Goal: Information Seeking & Learning: Learn about a topic

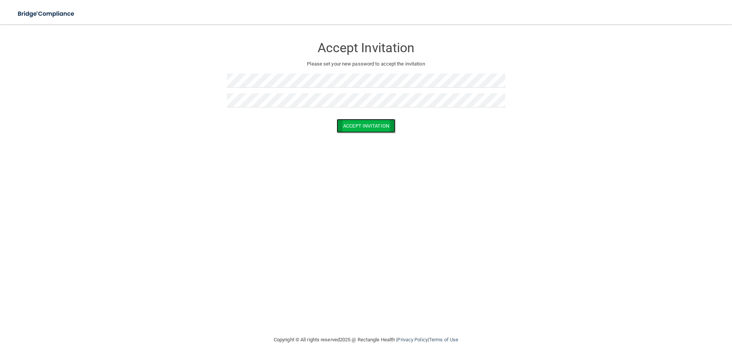
click at [347, 120] on button "Accept Invitation" at bounding box center [366, 126] width 59 height 14
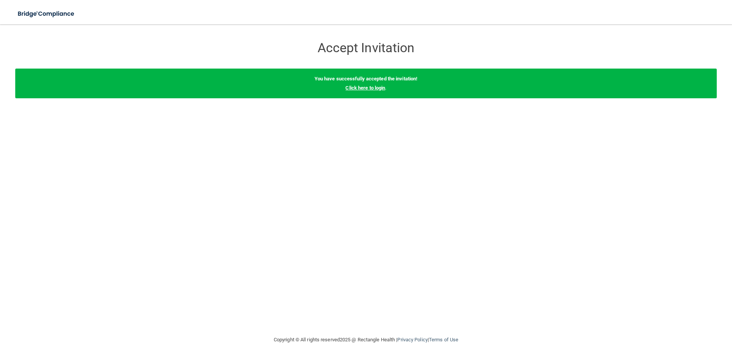
click at [371, 87] on link "Click here to login" at bounding box center [365, 88] width 40 height 6
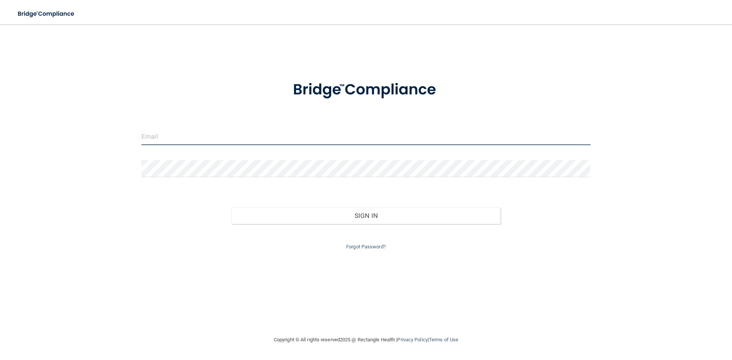
click at [185, 138] on input "email" at bounding box center [365, 136] width 449 height 17
type input "[EMAIL_ADDRESS][DOMAIN_NAME]"
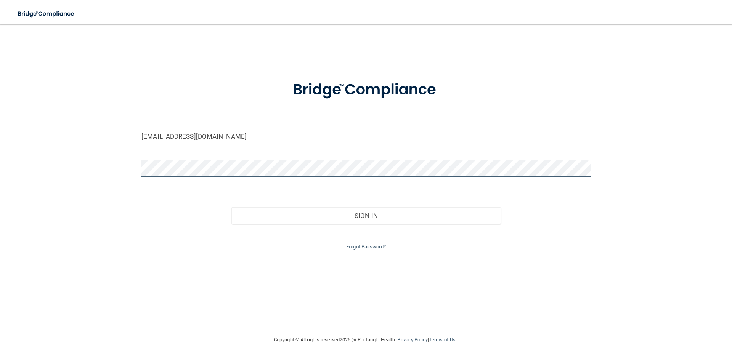
click at [231, 207] on button "Sign In" at bounding box center [366, 215] width 270 height 17
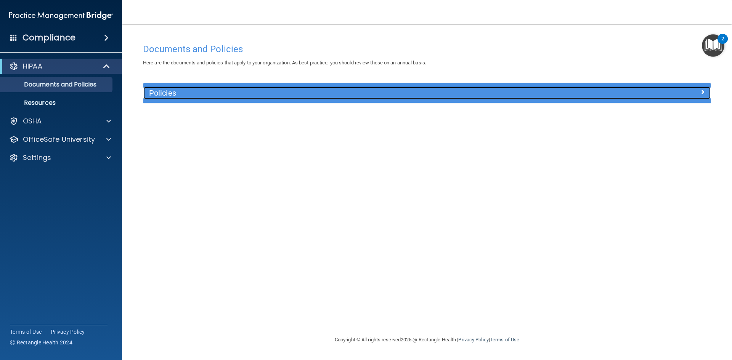
click at [205, 94] on h5 "Policies" at bounding box center [356, 93] width 414 height 8
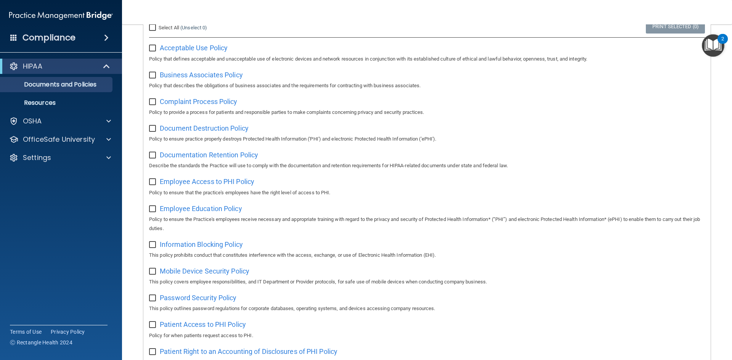
scroll to position [80, 0]
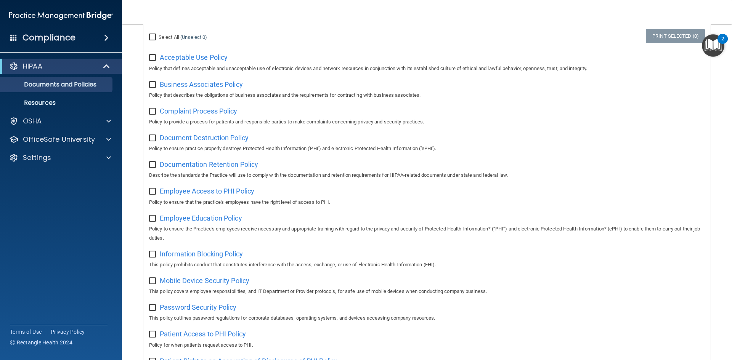
click at [152, 36] on input "Select All (Unselect 0) Unselect All" at bounding box center [153, 37] width 9 height 6
checkbox input "true"
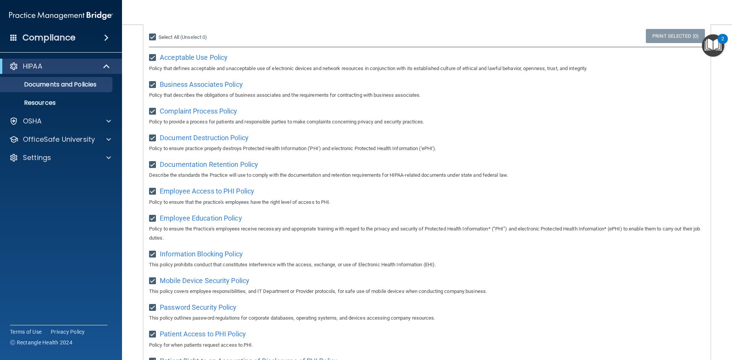
checkbox input "true"
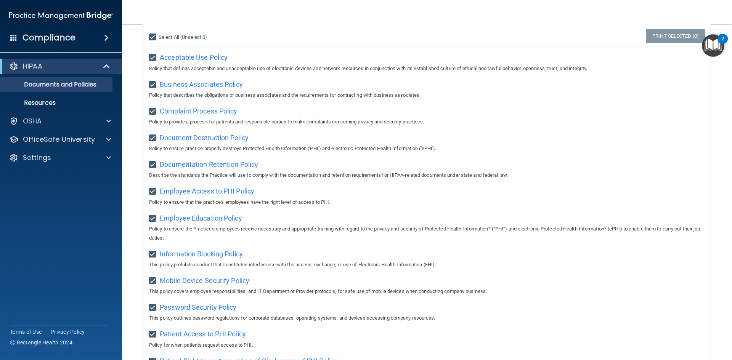
checkbox input "true"
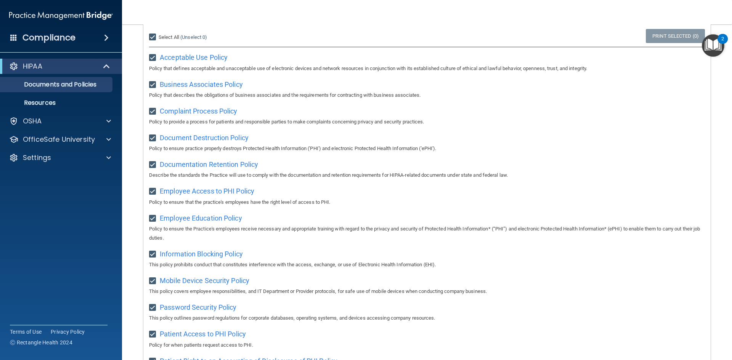
checkbox input "true"
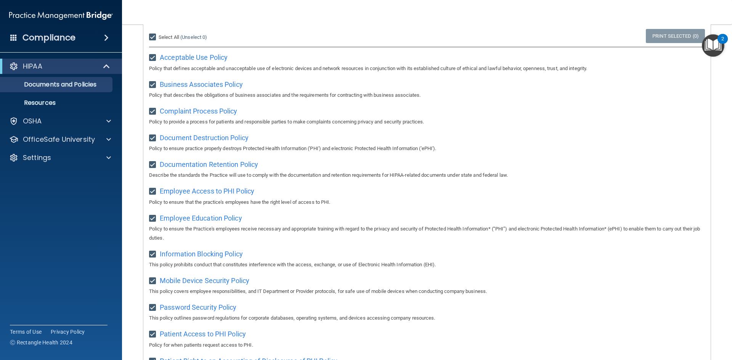
checkbox input "true"
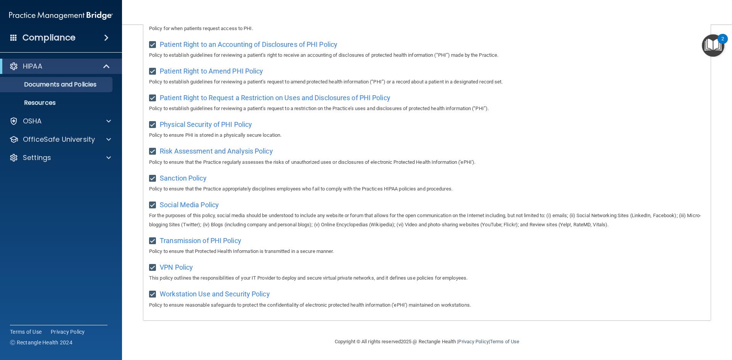
scroll to position [0, 0]
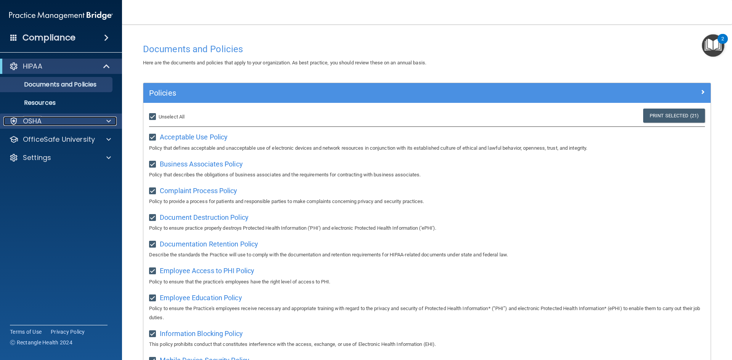
click at [103, 119] on div at bounding box center [107, 121] width 19 height 9
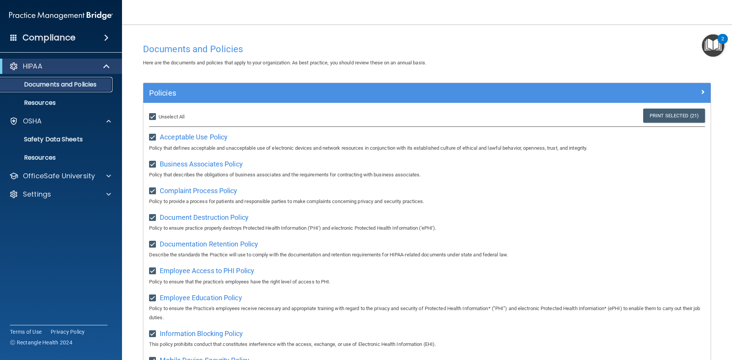
click at [64, 79] on link "Documents and Policies" at bounding box center [52, 84] width 120 height 15
click at [110, 180] on span at bounding box center [108, 176] width 5 height 9
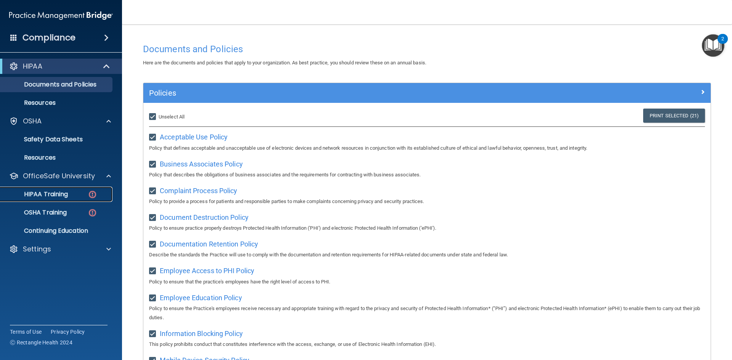
click at [84, 196] on div "HIPAA Training" at bounding box center [57, 195] width 104 height 8
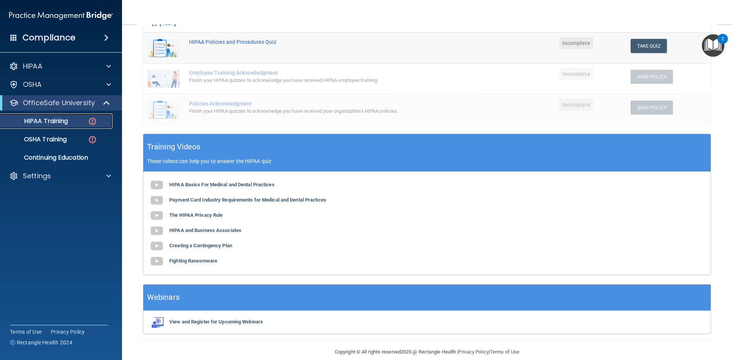
scroll to position [174, 0]
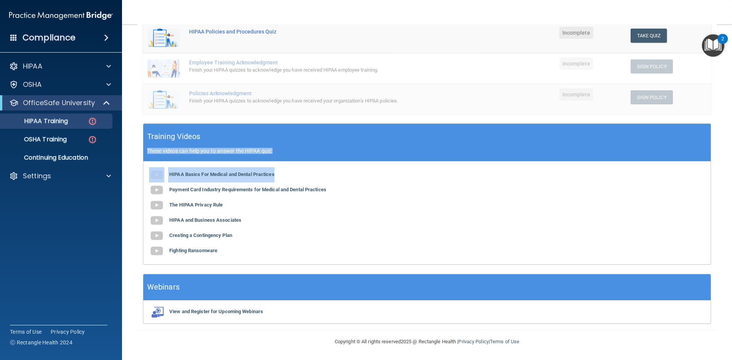
drag, startPoint x: 724, startPoint y: 148, endPoint x: 719, endPoint y: 171, distance: 23.9
click at [719, 171] on main "Back Choose one path to get your HIPAA Certification ✓ HIPAA Officer Training ✓…" at bounding box center [427, 192] width 610 height 336
click at [202, 173] on b "HIPAA Basics For Medical and Dental Practices" at bounding box center [221, 175] width 105 height 6
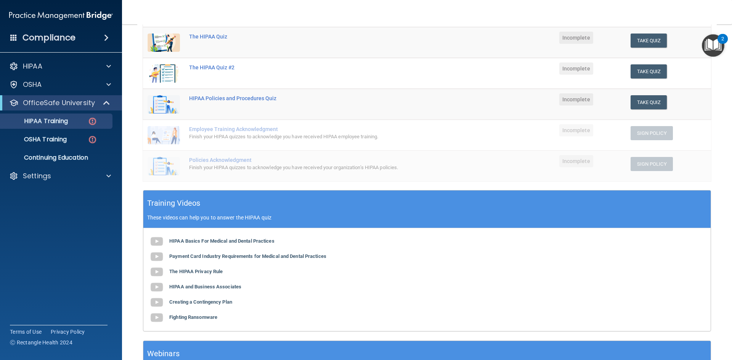
scroll to position [59, 0]
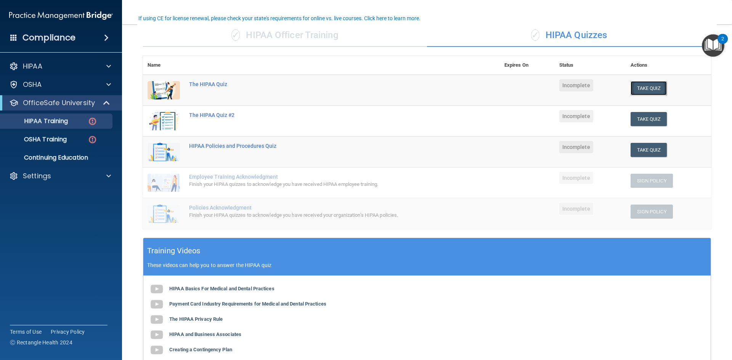
click at [636, 90] on button "Take Quiz" at bounding box center [648, 88] width 37 height 14
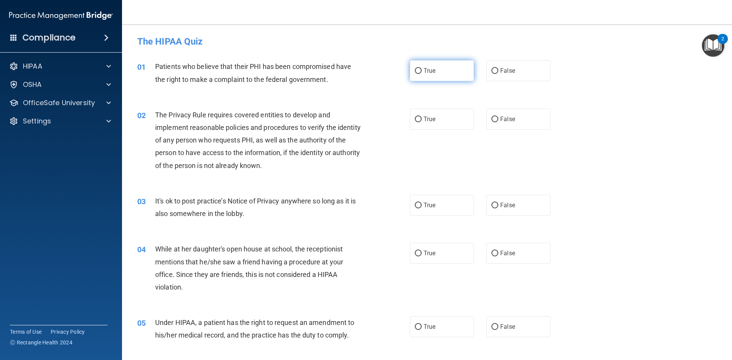
click at [417, 70] on input "True" at bounding box center [418, 71] width 7 height 6
radio input "true"
click at [427, 326] on span "True" at bounding box center [430, 326] width 12 height 7
click at [422, 326] on input "True" at bounding box center [418, 327] width 7 height 6
radio input "true"
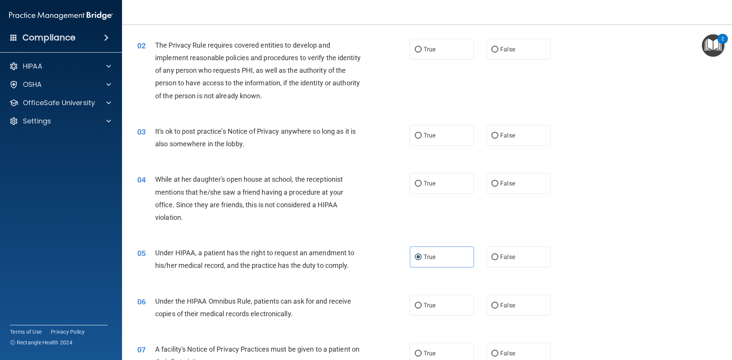
scroll to position [84, 0]
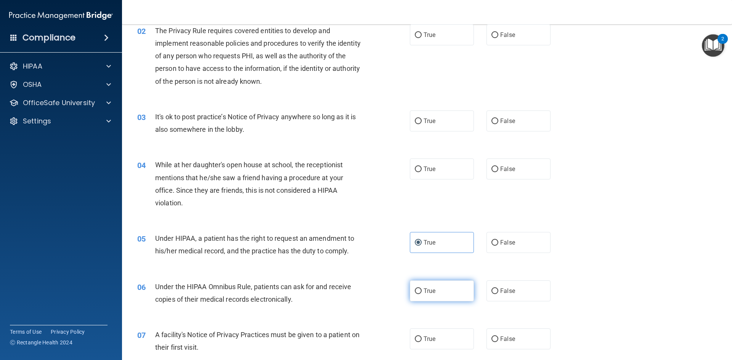
click at [424, 294] on span "True" at bounding box center [430, 290] width 12 height 7
click at [422, 294] on input "True" at bounding box center [418, 292] width 7 height 6
radio input "true"
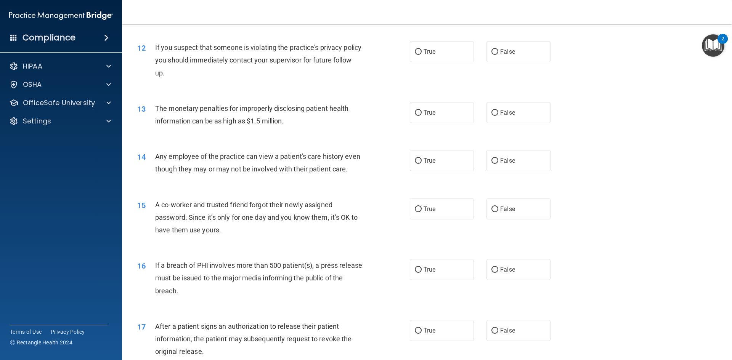
scroll to position [619, 0]
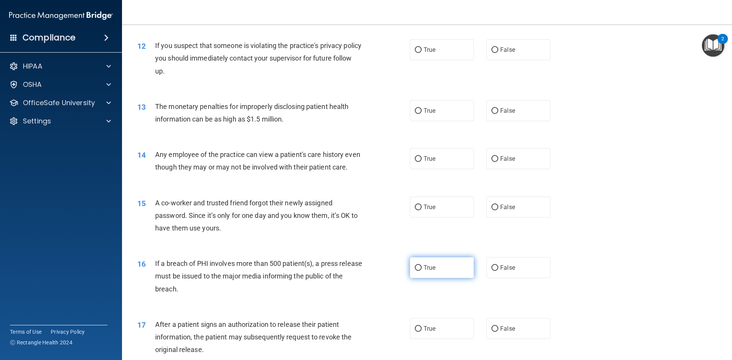
click at [436, 278] on label "True" at bounding box center [442, 267] width 64 height 21
click at [422, 271] on input "True" at bounding box center [418, 268] width 7 height 6
radio input "true"
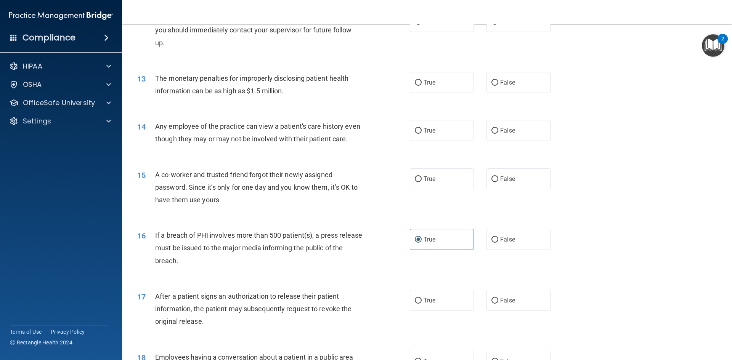
scroll to position [650, 0]
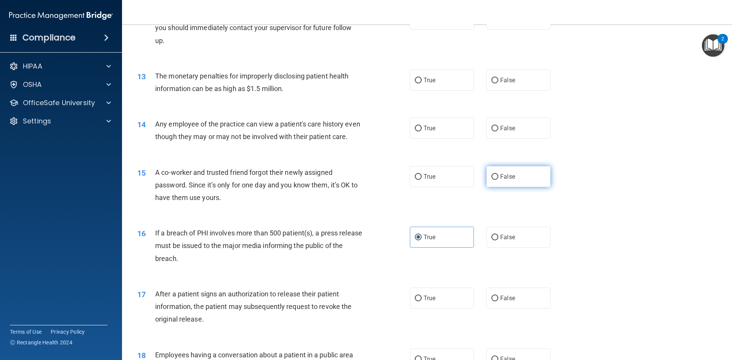
click at [519, 187] on label "False" at bounding box center [518, 176] width 64 height 21
click at [498, 180] on input "False" at bounding box center [494, 177] width 7 height 6
radio input "true"
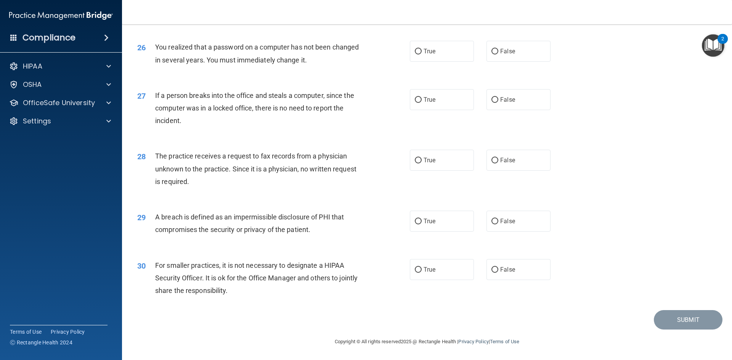
scroll to position [0, 0]
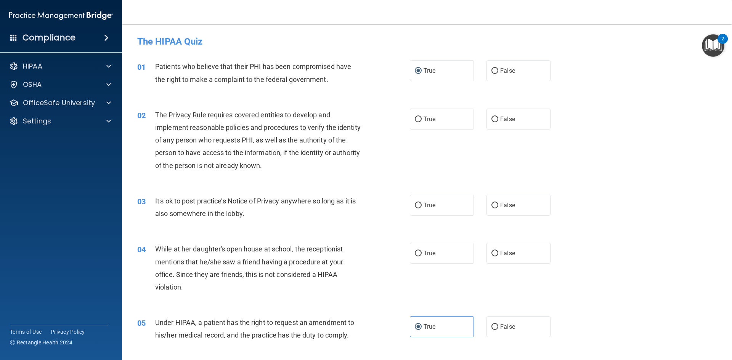
click at [415, 130] on div "02 The Privacy Rule requires covered entities to develop and implement reasonab…" at bounding box center [273, 142] width 295 height 67
click at [416, 125] on label "True" at bounding box center [442, 119] width 64 height 21
click at [416, 122] on input "True" at bounding box center [418, 120] width 7 height 6
radio input "true"
click at [528, 198] on label "False" at bounding box center [518, 205] width 64 height 21
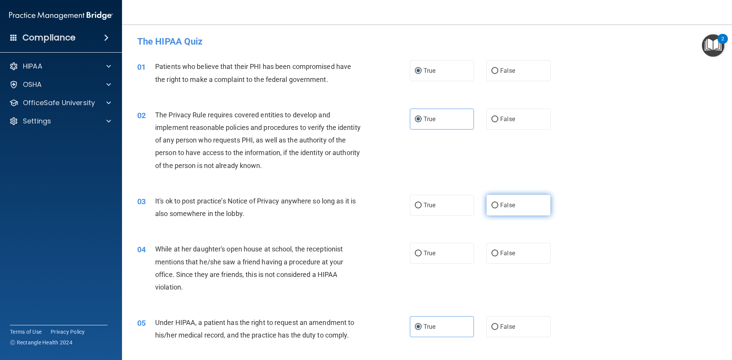
click at [498, 203] on input "False" at bounding box center [494, 206] width 7 height 6
radio input "true"
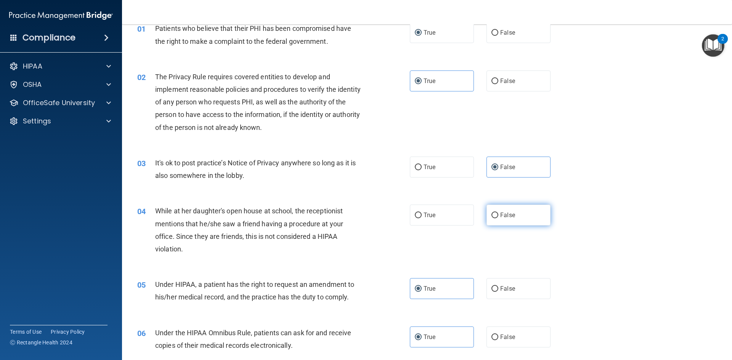
click at [542, 219] on label "False" at bounding box center [518, 215] width 64 height 21
click at [498, 218] on input "False" at bounding box center [494, 216] width 7 height 6
radio input "true"
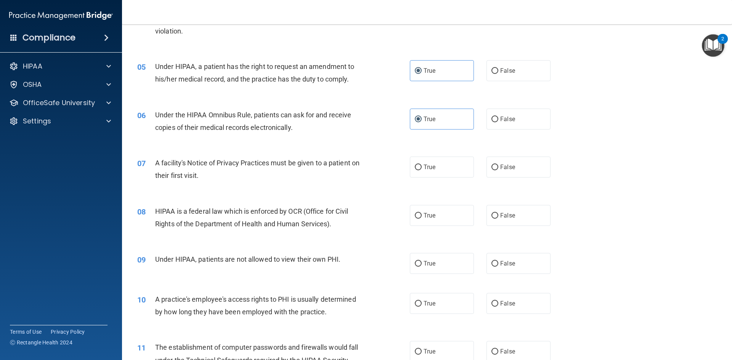
scroll to position [267, 0]
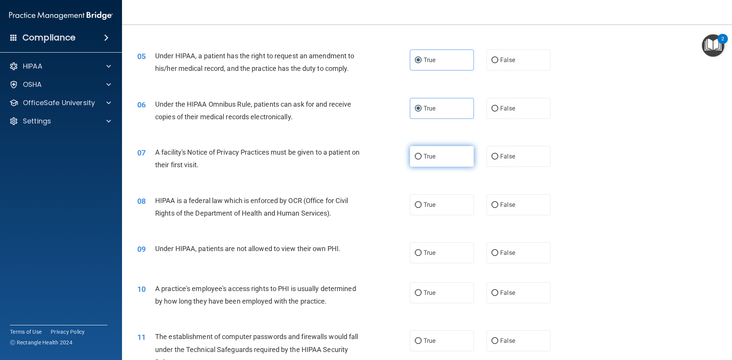
click at [434, 153] on label "True" at bounding box center [442, 156] width 64 height 21
click at [422, 154] on input "True" at bounding box center [418, 157] width 7 height 6
radio input "true"
click at [415, 197] on label "True" at bounding box center [442, 204] width 64 height 21
click at [415, 202] on input "True" at bounding box center [418, 205] width 7 height 6
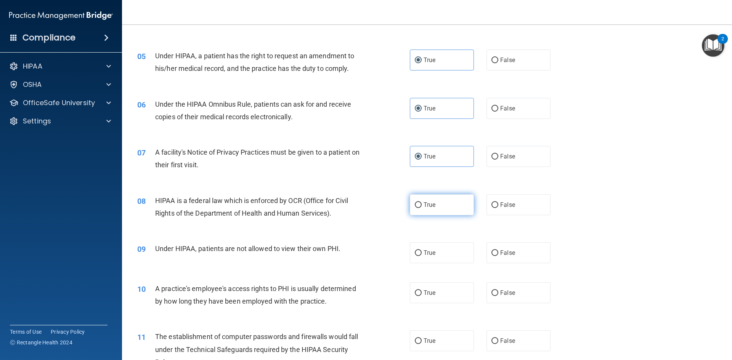
radio input "true"
click at [491, 251] on input "False" at bounding box center [494, 253] width 7 height 6
radio input "true"
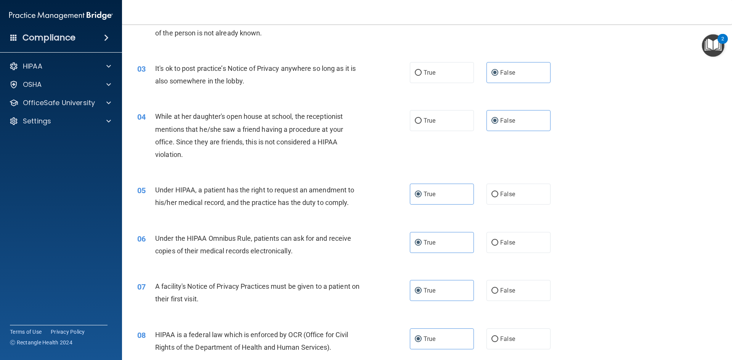
scroll to position [0, 0]
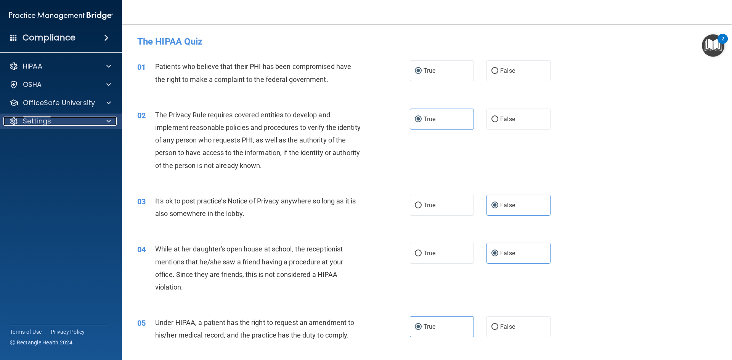
click at [76, 120] on div "Settings" at bounding box center [50, 121] width 95 height 9
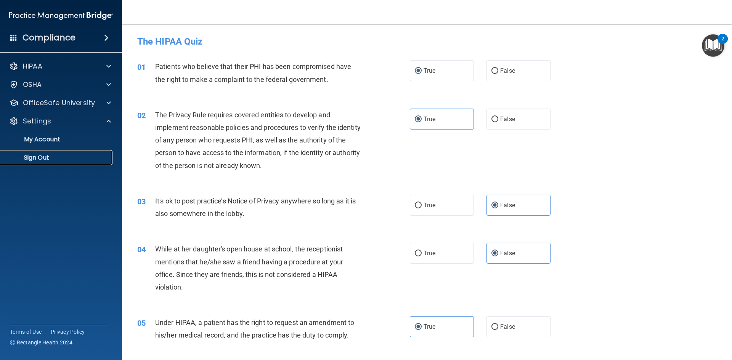
click at [40, 157] on p "Sign Out" at bounding box center [57, 158] width 104 height 8
